Goal: Find specific page/section: Find specific page/section

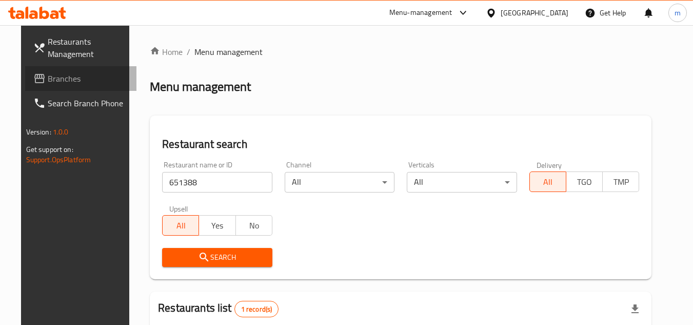
click at [48, 80] on span "Branches" at bounding box center [88, 78] width 81 height 12
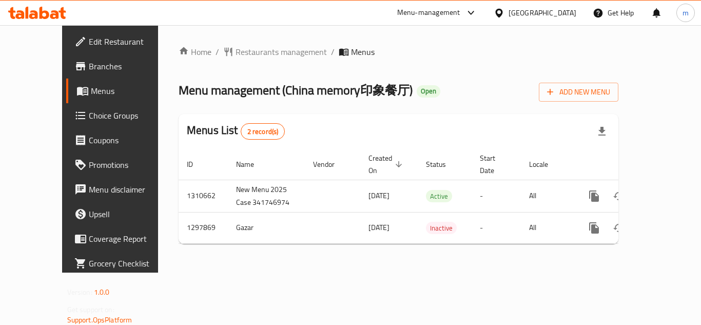
click at [236, 55] on span "Restaurants management" at bounding box center [281, 52] width 91 height 12
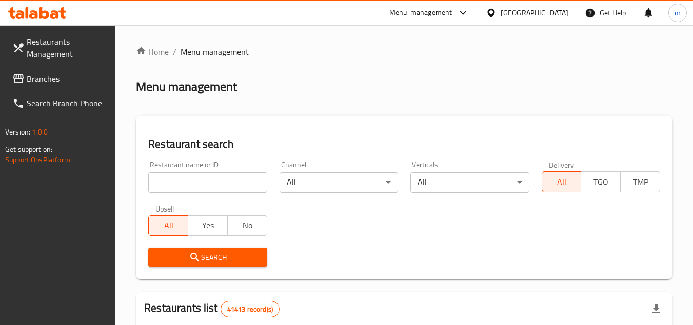
click at [218, 181] on input "search" at bounding box center [207, 182] width 119 height 21
paste input "700688"
type input "700688"
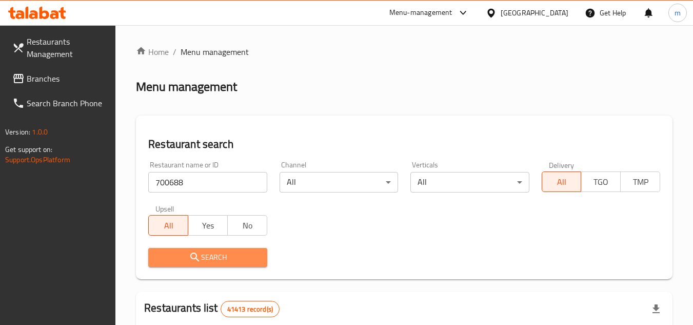
click at [211, 255] on span "Search" at bounding box center [208, 257] width 102 height 13
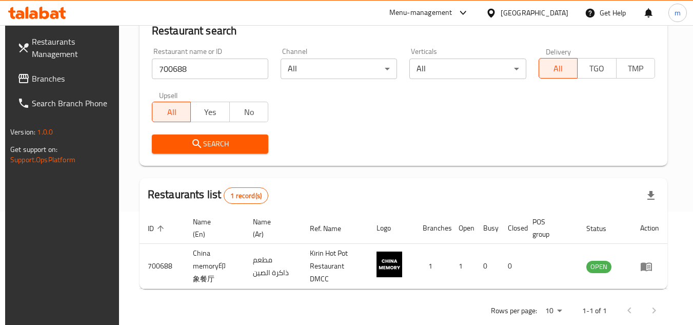
scroll to position [133, 0]
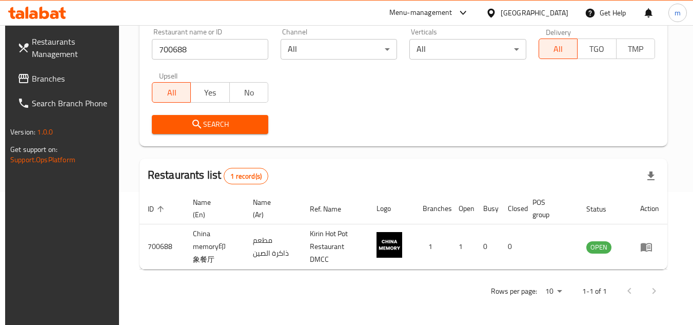
click at [518, 15] on div "[GEOGRAPHIC_DATA]" at bounding box center [535, 12] width 68 height 11
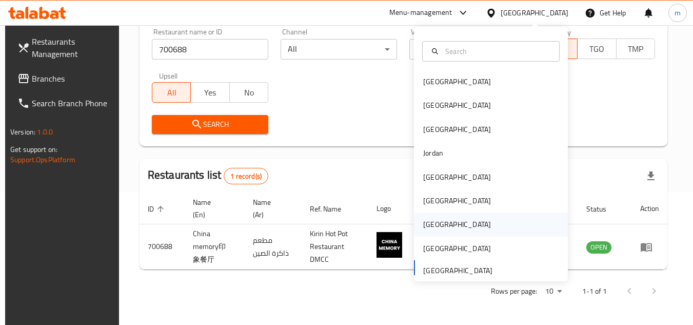
click at [432, 226] on div "[GEOGRAPHIC_DATA]" at bounding box center [457, 224] width 68 height 11
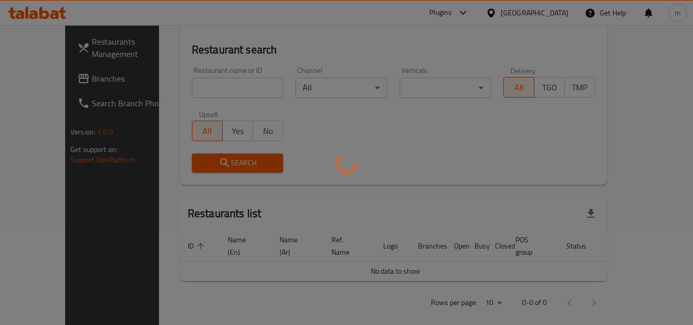
scroll to position [133, 0]
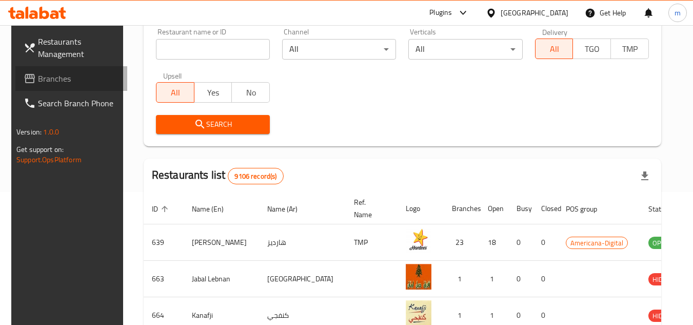
click at [39, 79] on span "Branches" at bounding box center [78, 78] width 81 height 12
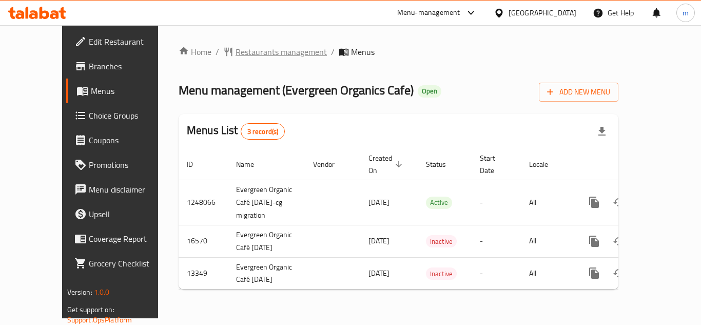
click at [236, 49] on span "Restaurants management" at bounding box center [281, 52] width 91 height 12
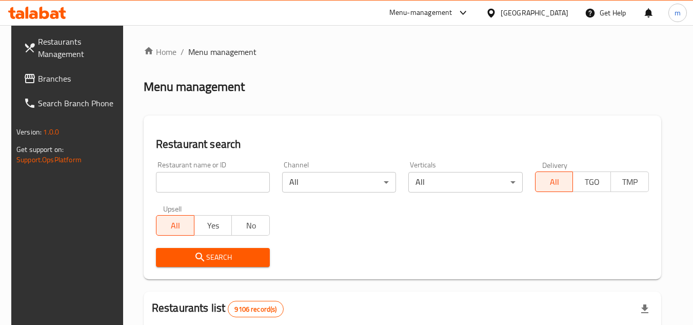
click at [231, 189] on div at bounding box center [346, 162] width 693 height 325
click at [231, 186] on input "search" at bounding box center [213, 182] width 114 height 21
paste input "8156/"
type input "8156"
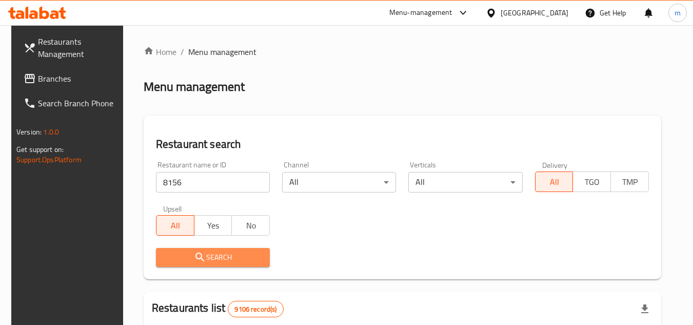
click at [227, 256] on span "Search" at bounding box center [212, 257] width 97 height 13
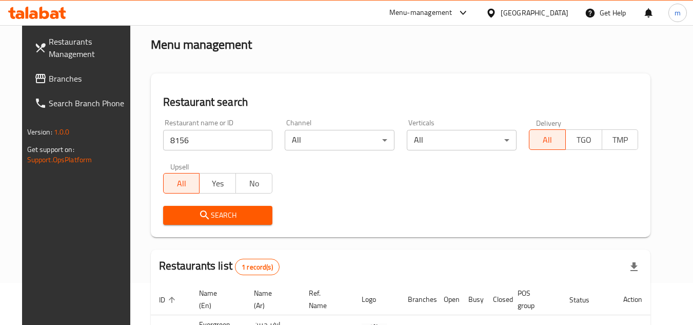
scroll to position [124, 0]
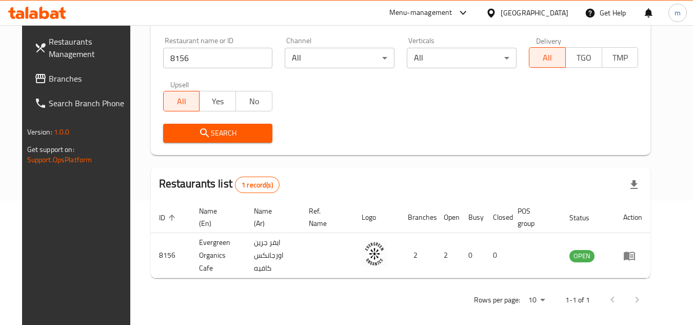
click at [501, 10] on div at bounding box center [493, 12] width 15 height 11
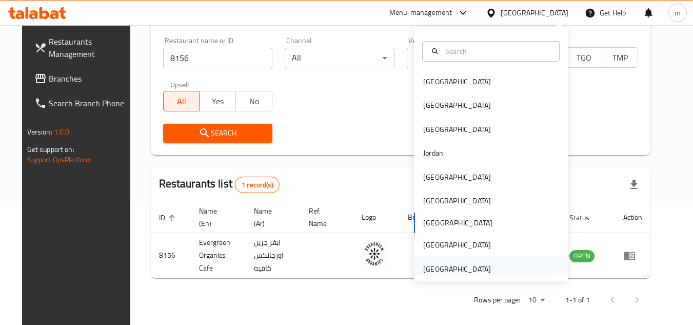
click at [440, 263] on div "[GEOGRAPHIC_DATA]" at bounding box center [457, 268] width 68 height 11
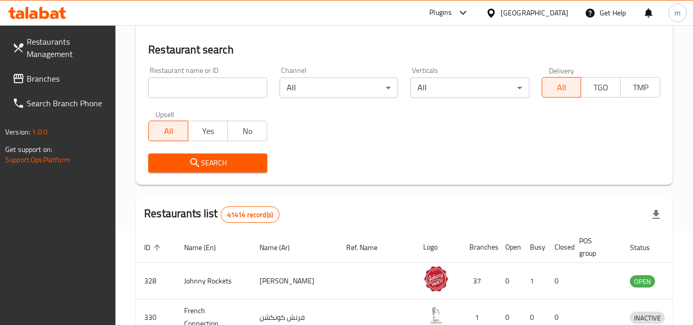
scroll to position [124, 0]
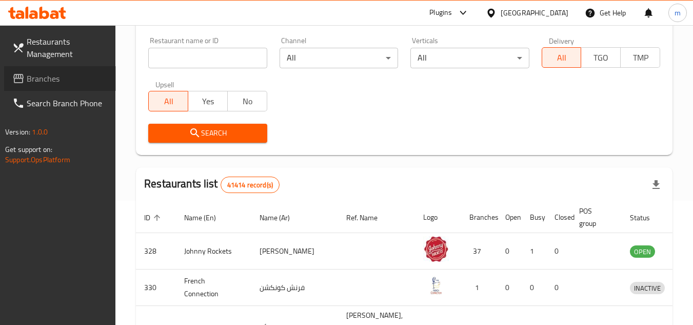
click at [50, 83] on span "Branches" at bounding box center [67, 78] width 81 height 12
